Goal: Task Accomplishment & Management: Use online tool/utility

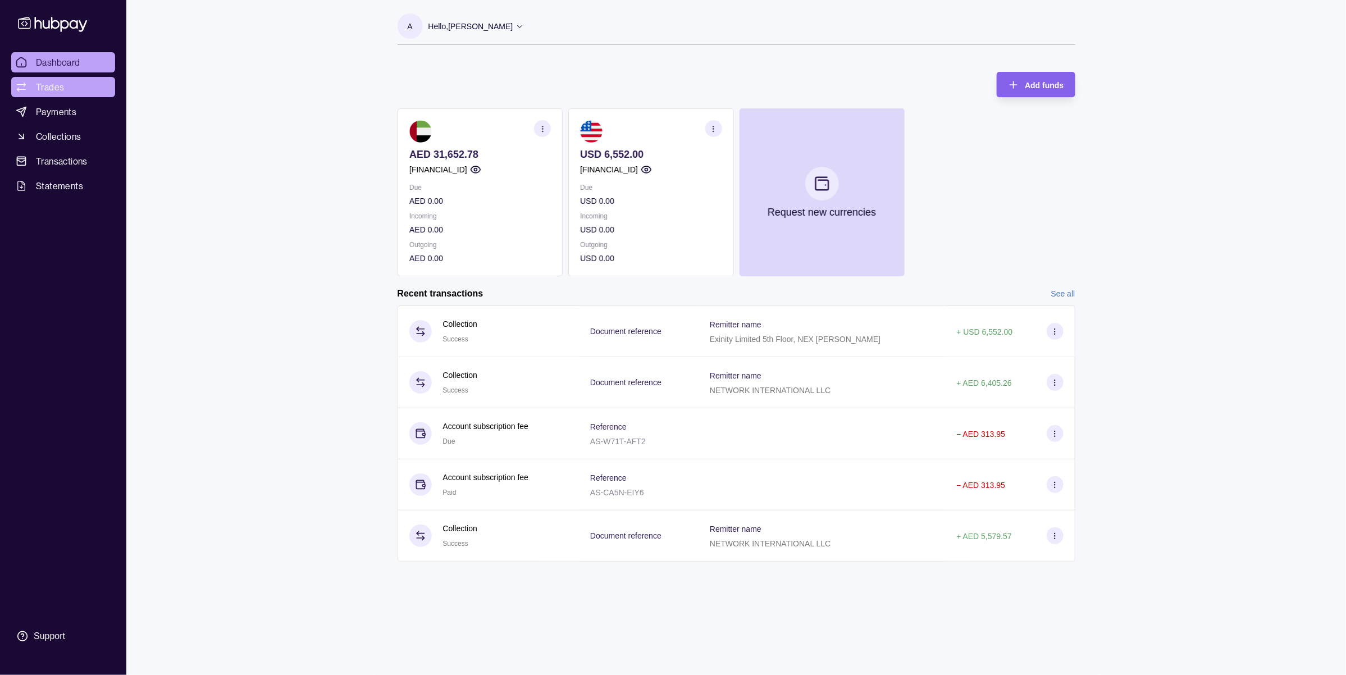
click at [44, 88] on span "Trades" at bounding box center [50, 86] width 28 height 13
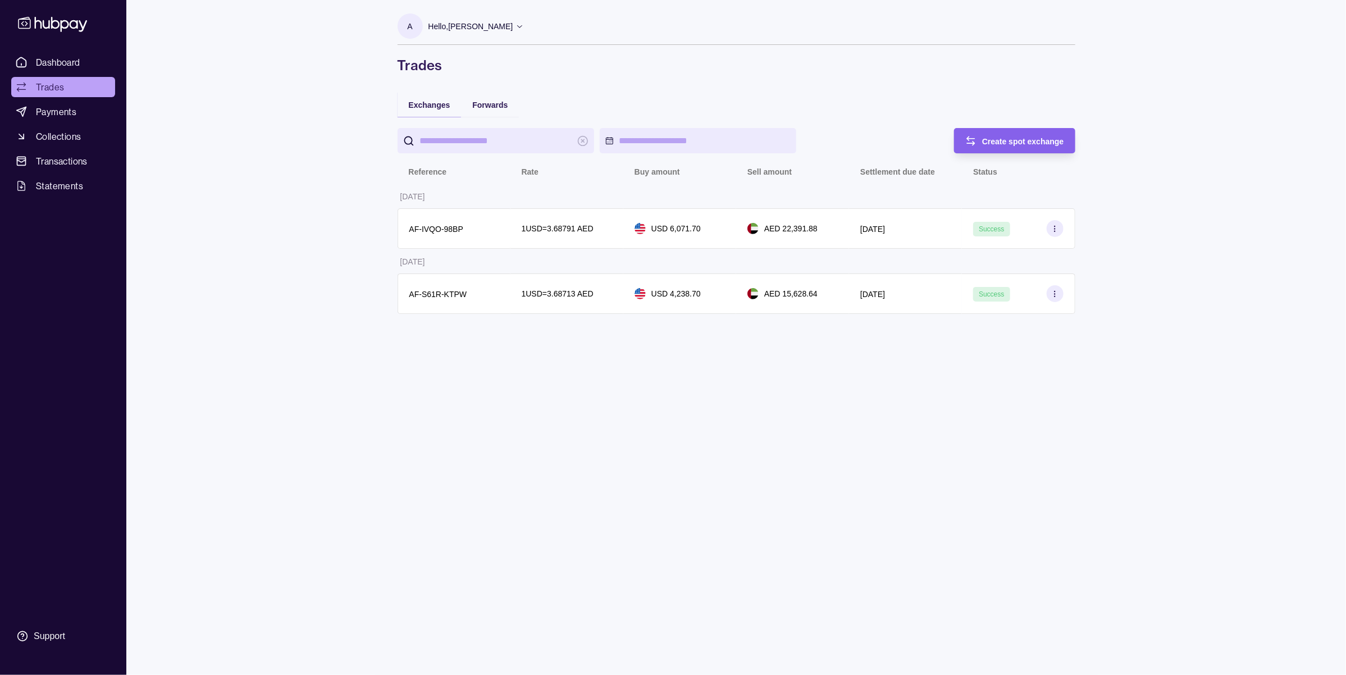
drag, startPoint x: 1064, startPoint y: 141, endPoint x: 667, endPoint y: 181, distance: 399.1
click at [736, 181] on div "Create spot exchange Reference Rate Buy amount Sell amount Settlement due date …" at bounding box center [737, 221] width 678 height 186
drag, startPoint x: 522, startPoint y: 104, endPoint x: 473, endPoint y: 108, distance: 49.0
click at [473, 108] on div "Exchanges Forwards Create spot exchange Reference Rate Buy amount Sell amount S…" at bounding box center [737, 208] width 678 height 233
copy span "Forwards"
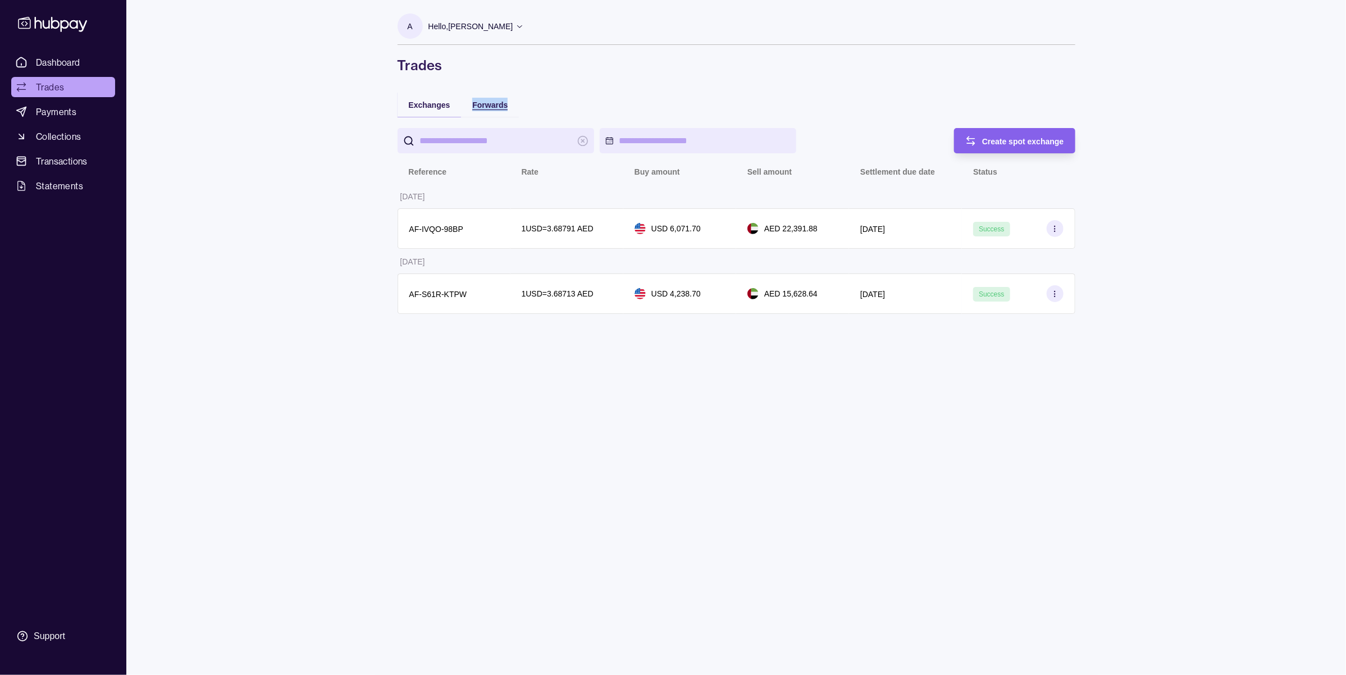
click at [476, 104] on span "Forwards" at bounding box center [489, 105] width 35 height 9
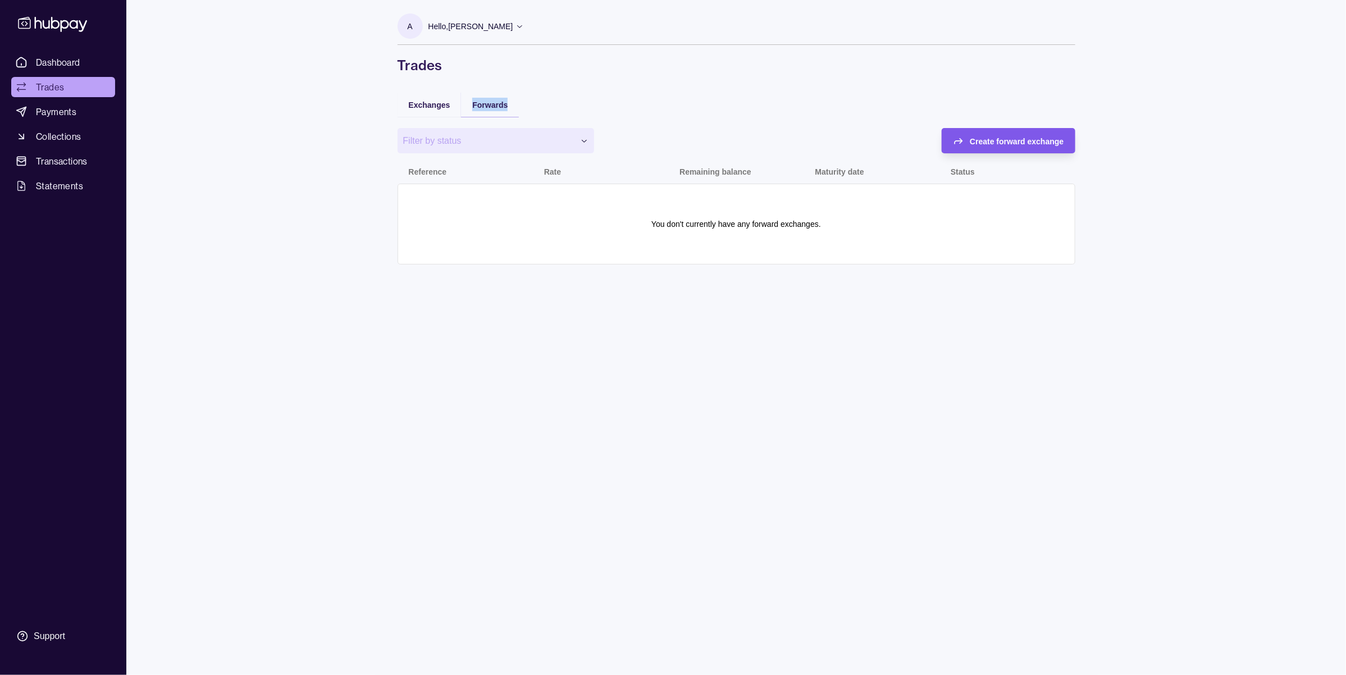
click at [1045, 137] on span "Create forward exchange" at bounding box center [1017, 141] width 94 height 9
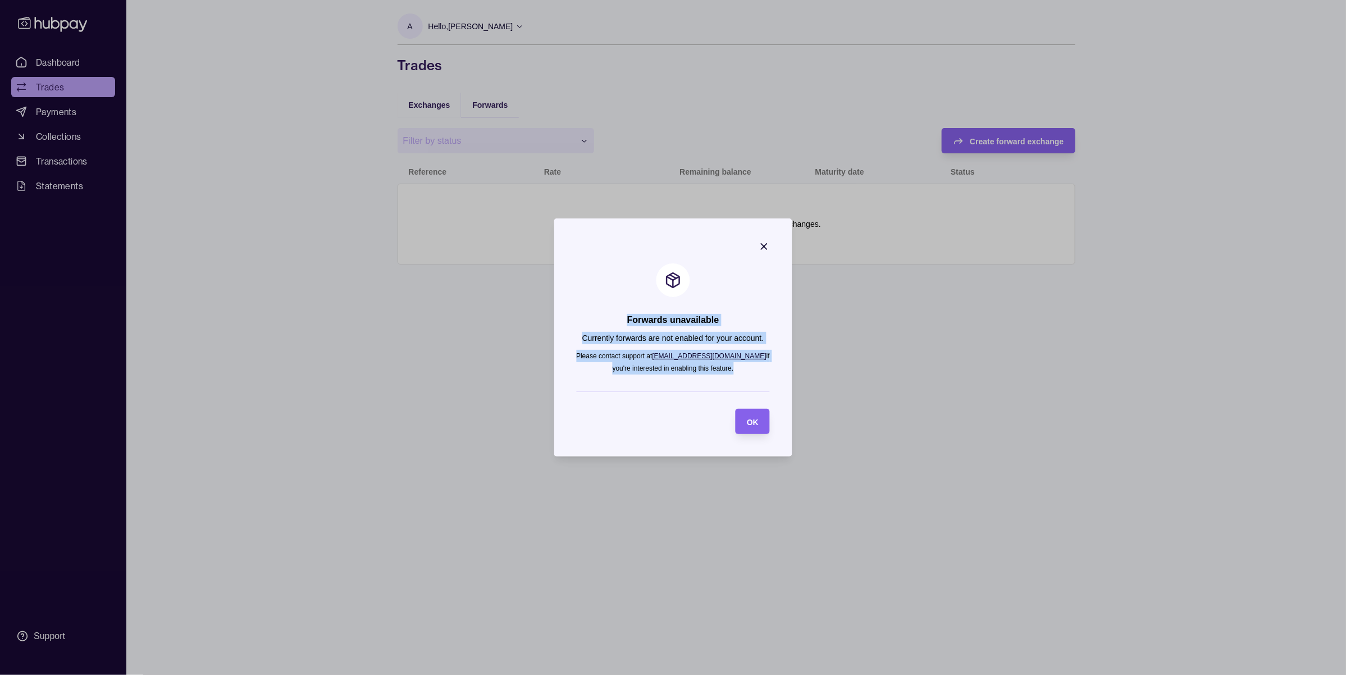
drag, startPoint x: 739, startPoint y: 371, endPoint x: 625, endPoint y: 316, distance: 126.9
click at [625, 316] on section "Forwards unavailable Currently forwards are not enabled for your account. Pleas…" at bounding box center [673, 337] width 239 height 238
copy section "Forwards unavailable Currently forwards are not enabled for your account. Pleas…"
click at [759, 242] on icon "button" at bounding box center [764, 246] width 11 height 11
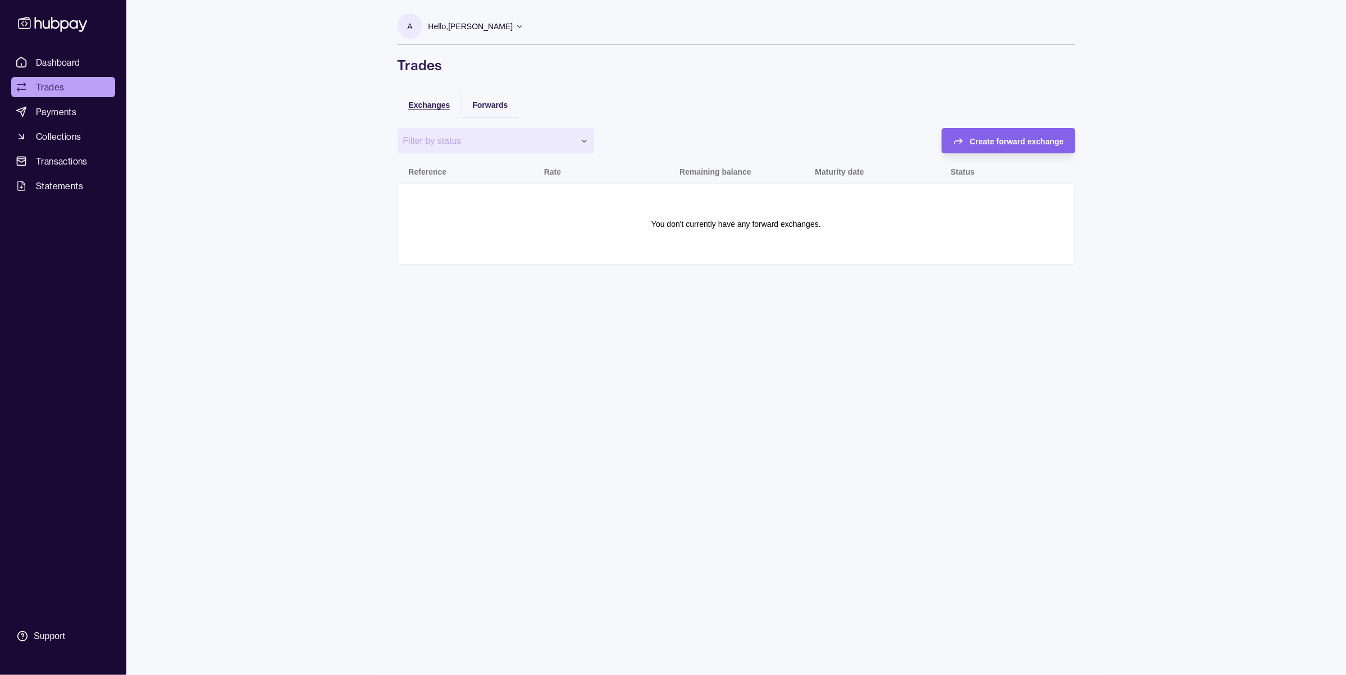
click at [433, 98] on div "Exchanges" at bounding box center [430, 104] width 42 height 13
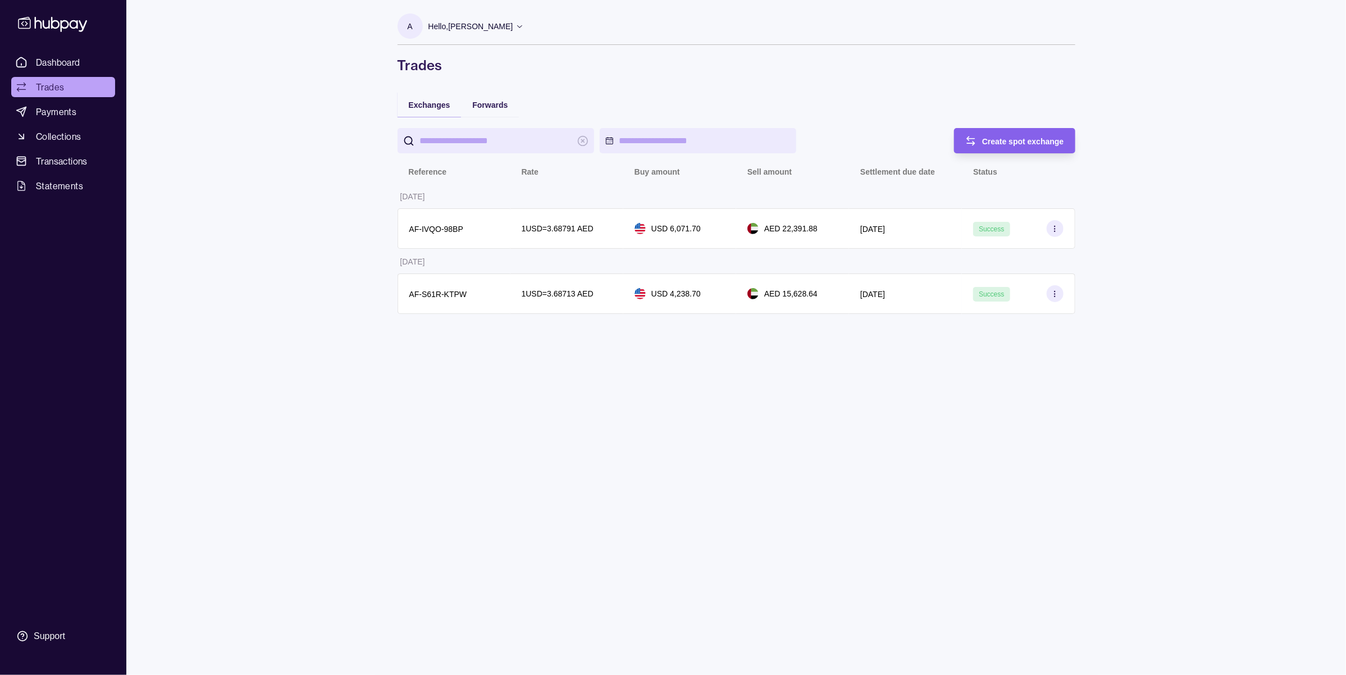
click at [505, 17] on div "Hello, [PERSON_NAME]" at bounding box center [477, 27] width 96 height 24
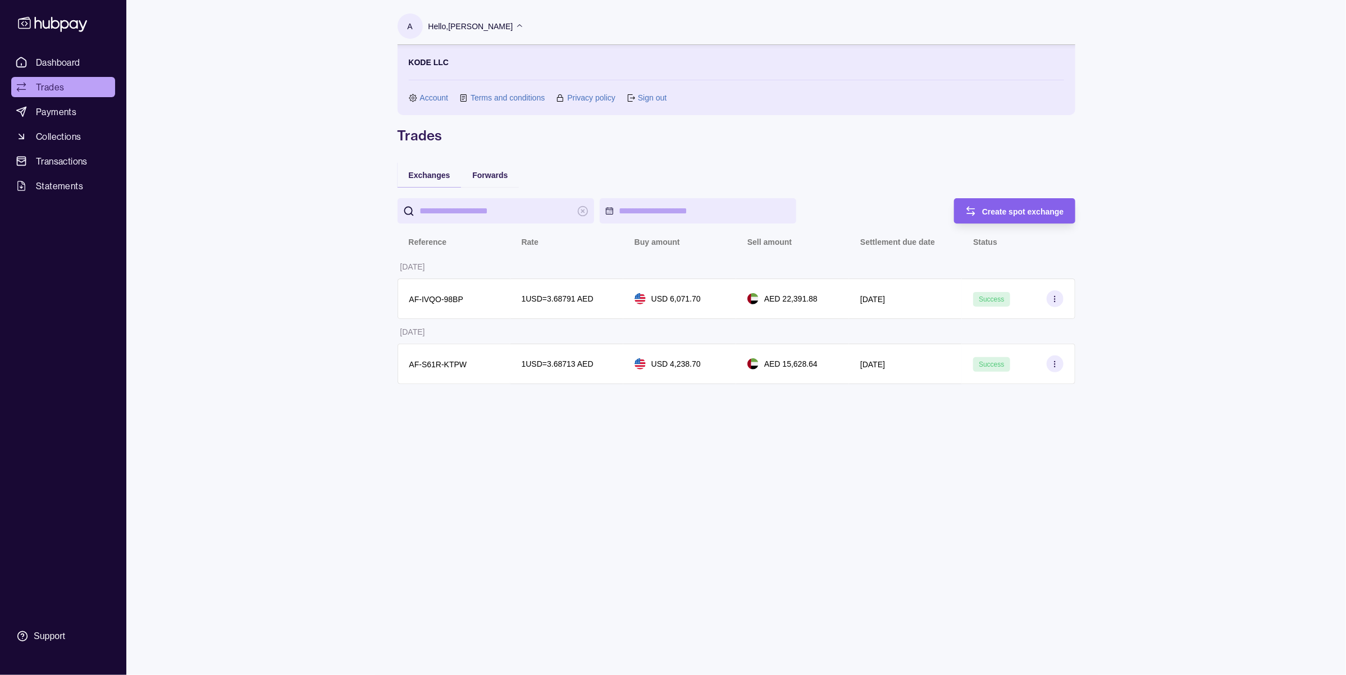
click at [505, 95] on link "Terms and conditions" at bounding box center [508, 98] width 74 height 12
